Goal: Information Seeking & Learning: Learn about a topic

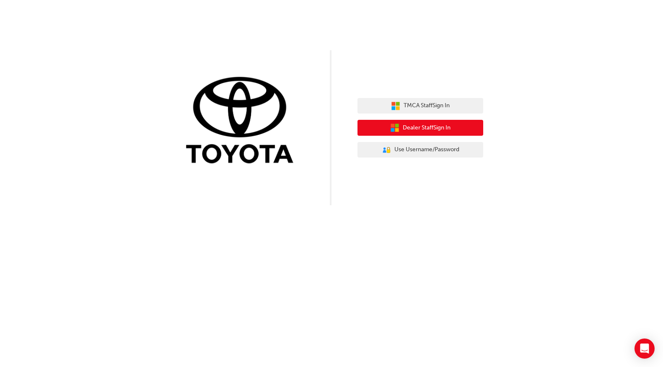
click at [429, 120] on div "TMCA Staff Sign In Dealer Staff Sign In User Authentication Icon - Blue Person,…" at bounding box center [421, 128] width 126 height 73
click at [467, 123] on button "Dealer Staff Sign In" at bounding box center [421, 128] width 126 height 16
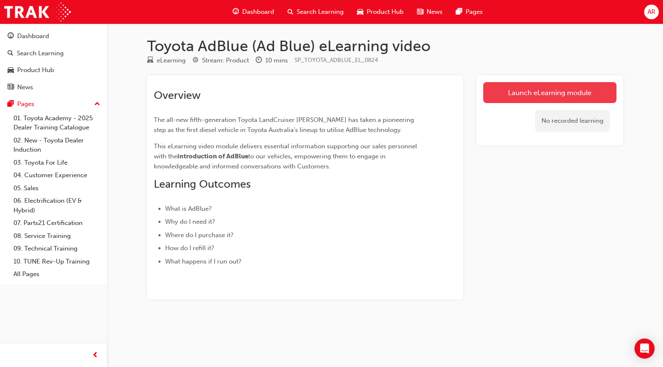
click at [497, 94] on link "Launch eLearning module" at bounding box center [549, 92] width 133 height 21
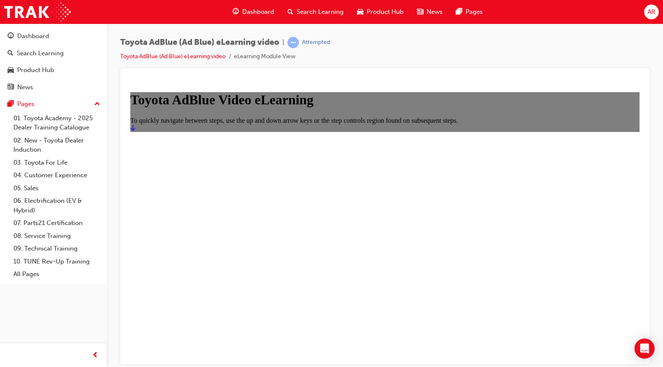
click at [647, 163] on div at bounding box center [385, 216] width 530 height 296
